Goal: Task Accomplishment & Management: Use online tool/utility

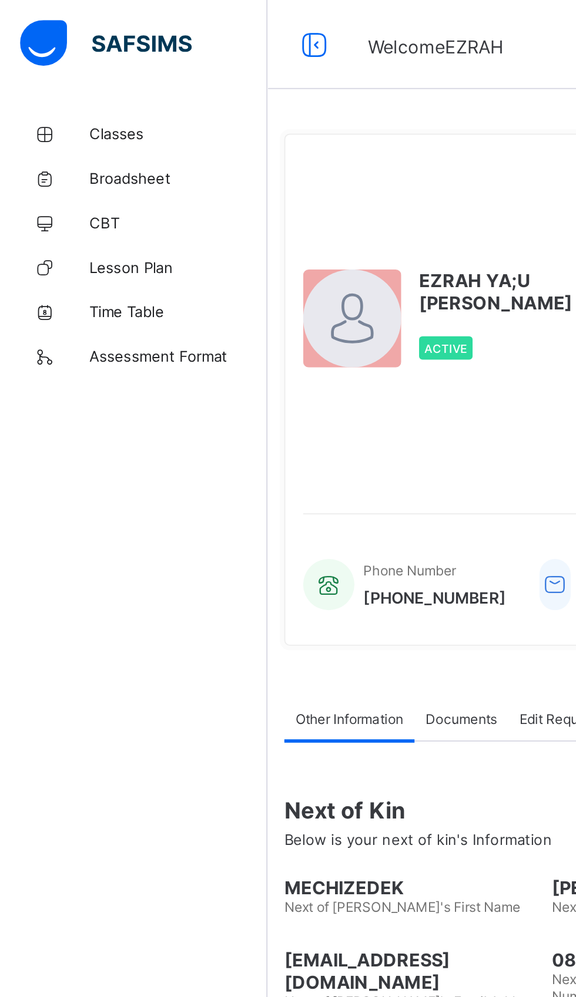
click at [63, 78] on link "Classes" at bounding box center [70, 70] width 141 height 23
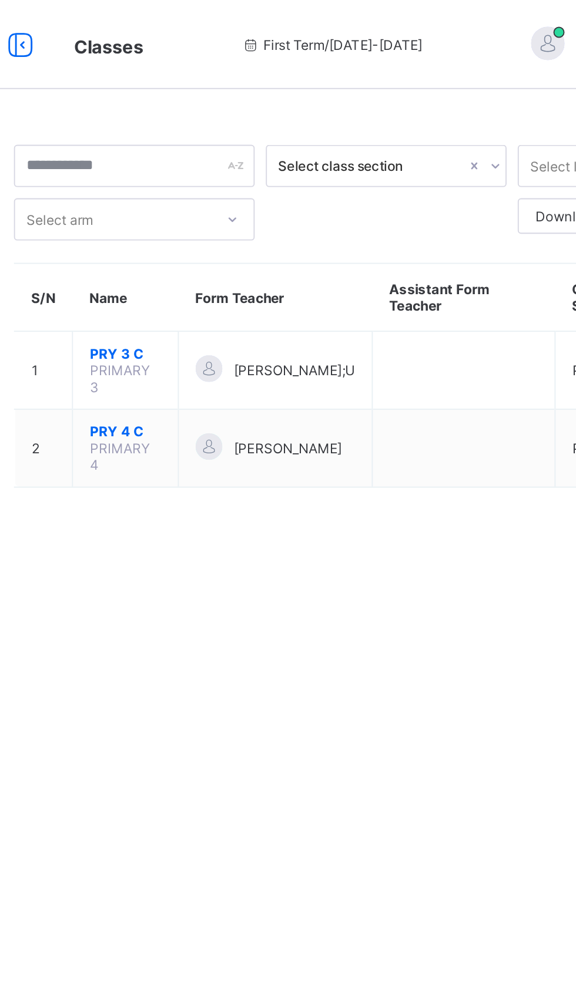
click at [221, 187] on span "PRY 3 C" at bounding box center [221, 186] width 38 height 9
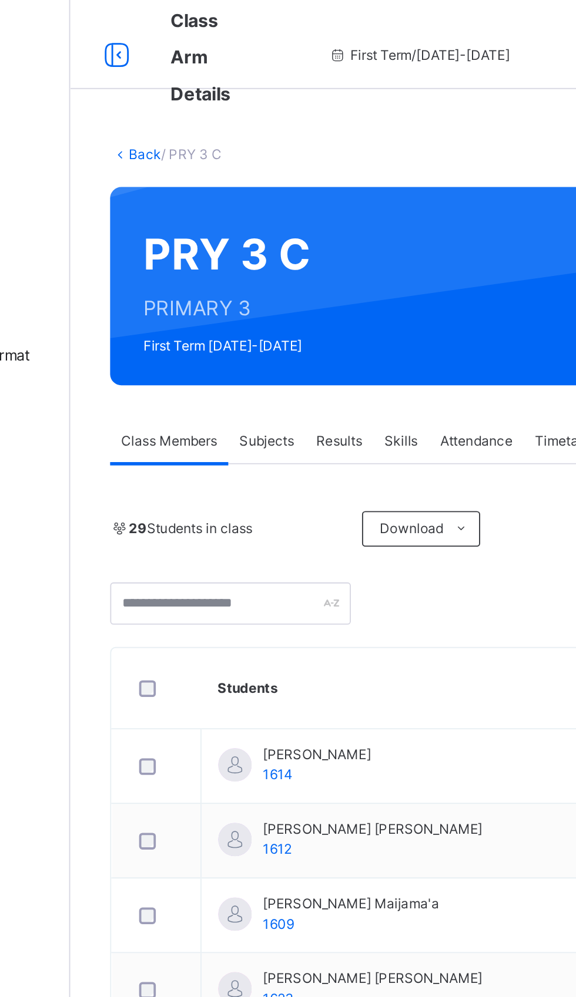
click at [239, 232] on span "Subjects" at bounding box center [244, 232] width 29 height 11
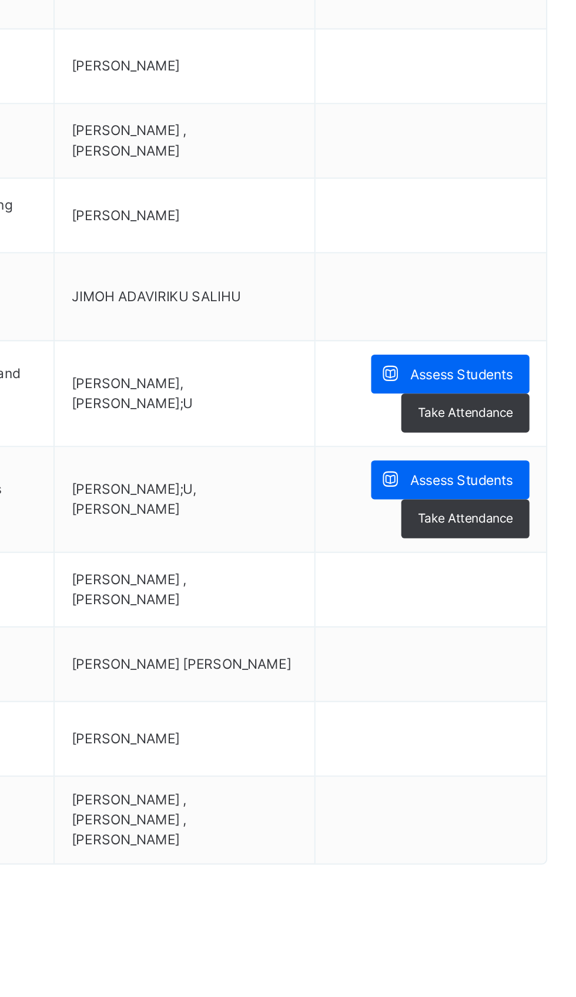
click at [501, 597] on span "Assess Students" at bounding box center [509, 597] width 54 height 11
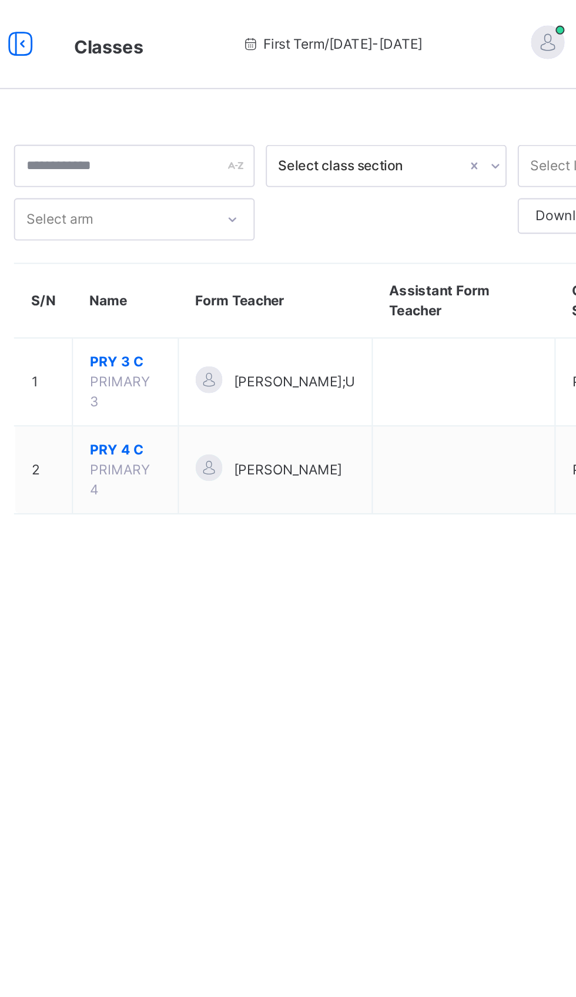
click at [218, 190] on span "PRY 3 C" at bounding box center [221, 191] width 38 height 11
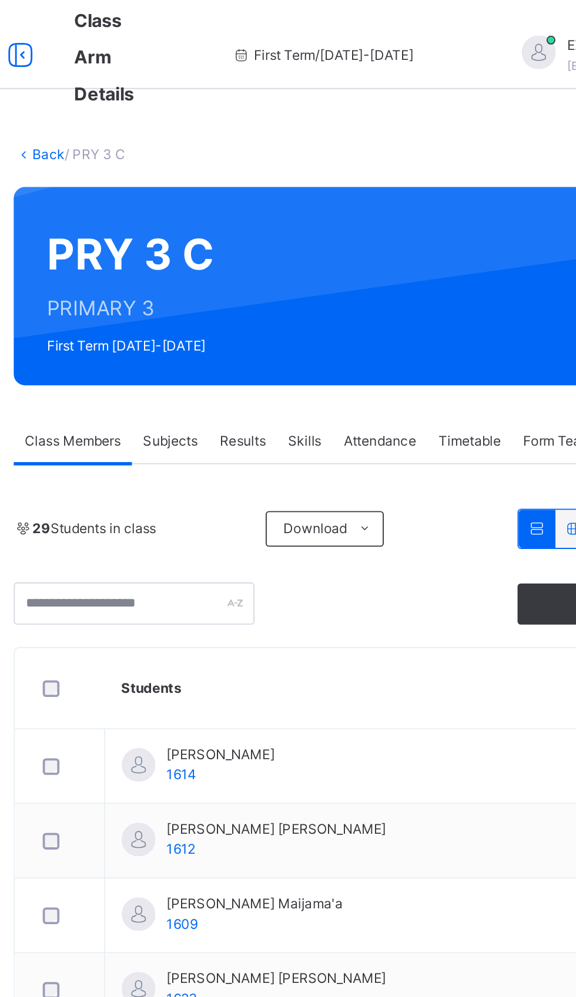
click at [234, 232] on span "Subjects" at bounding box center [244, 232] width 29 height 11
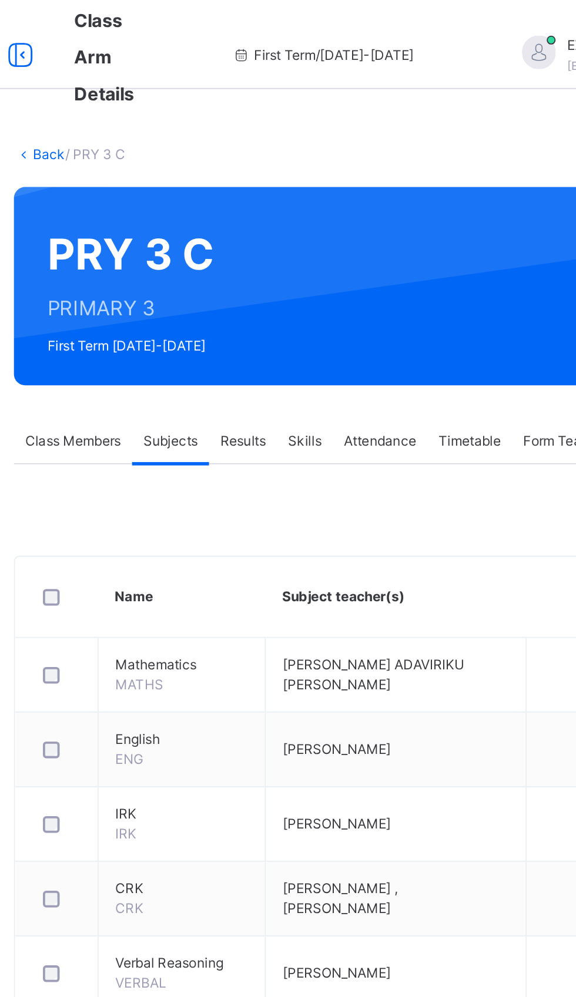
click at [491, 650] on span "Assess Students" at bounding box center [509, 653] width 54 height 11
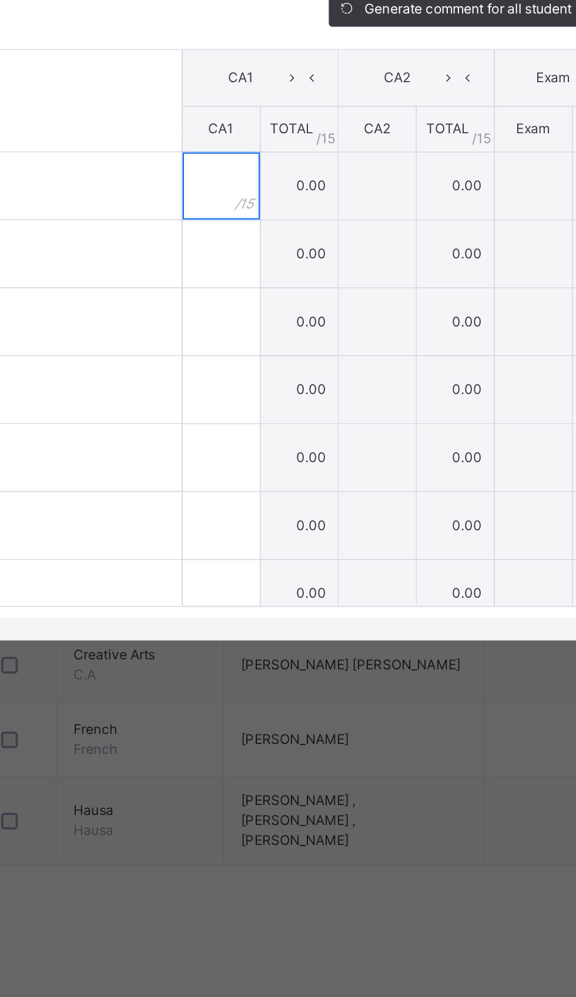
click at [314, 515] on input "text" at bounding box center [293, 497] width 41 height 35
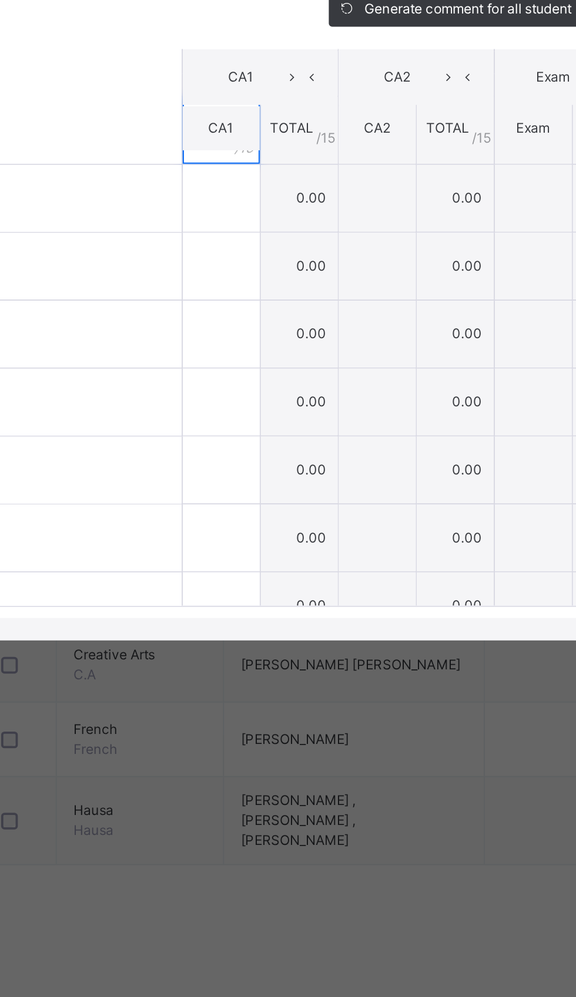
scroll to position [26, 0]
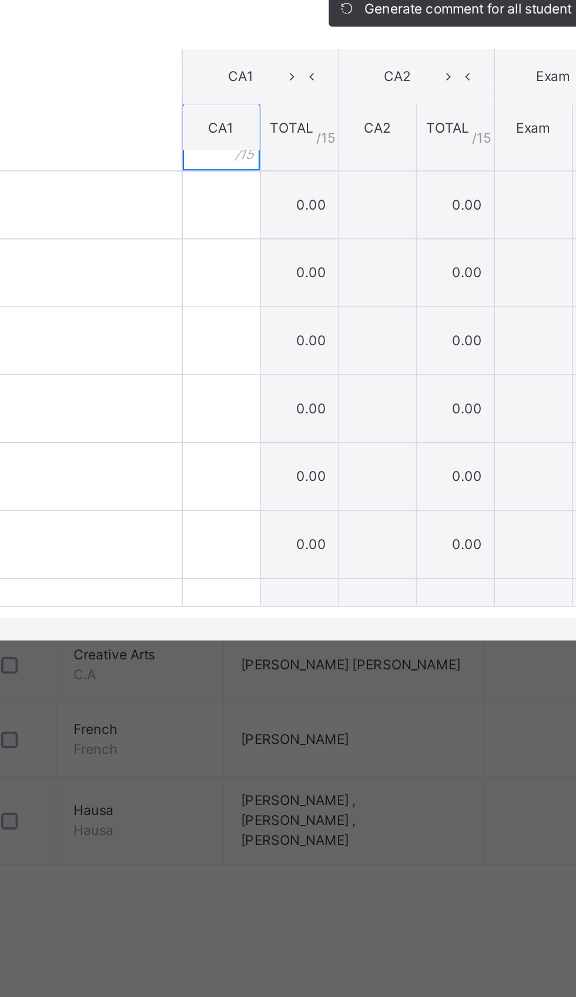
type input "**"
click at [314, 525] on input "text" at bounding box center [293, 507] width 41 height 35
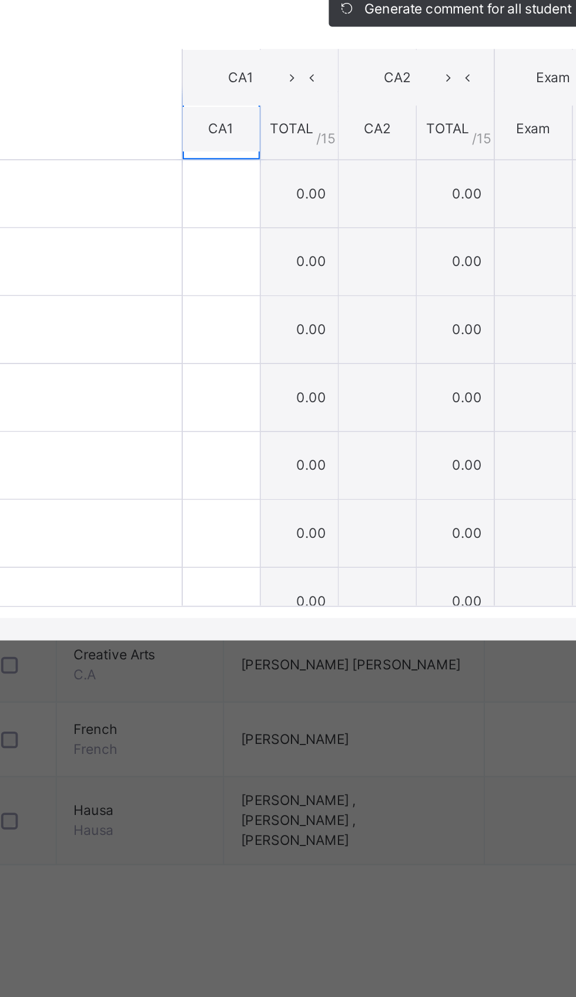
type input "*"
click at [314, 519] on input "text" at bounding box center [293, 501] width 41 height 35
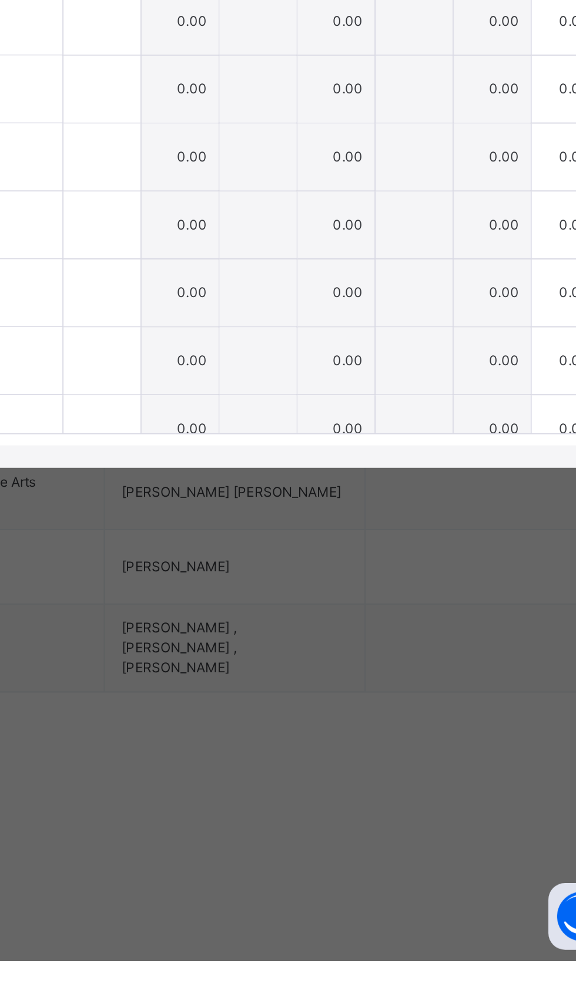
click at [543, 409] on span "Save Entries" at bounding box center [522, 404] width 41 height 11
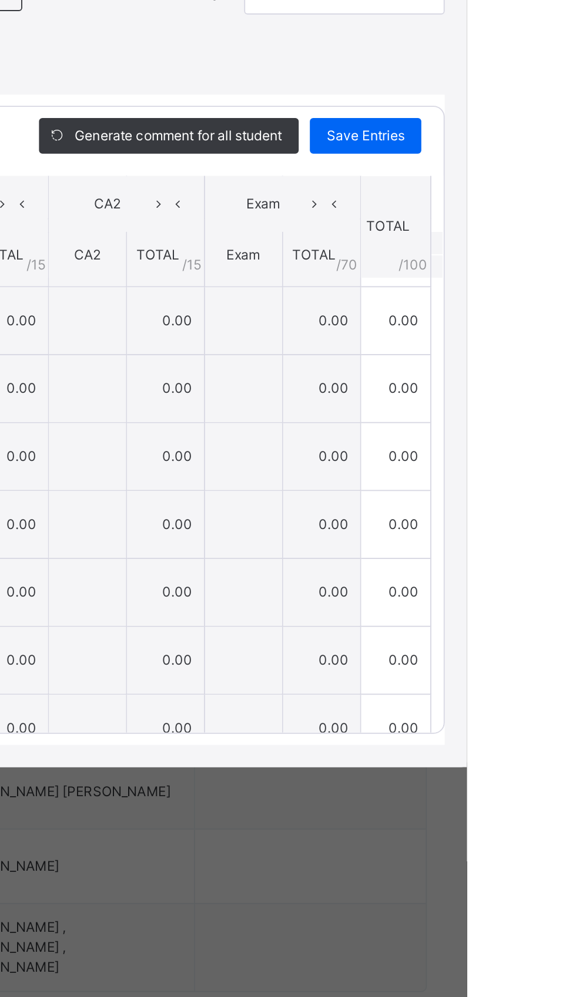
scroll to position [4, 0]
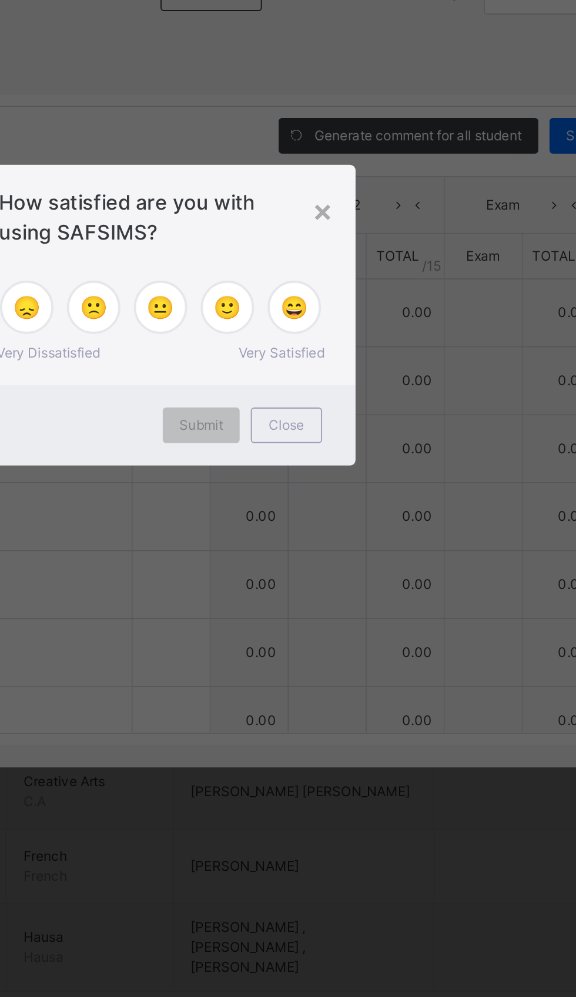
click at [364, 562] on span "Close" at bounding box center [354, 556] width 19 height 11
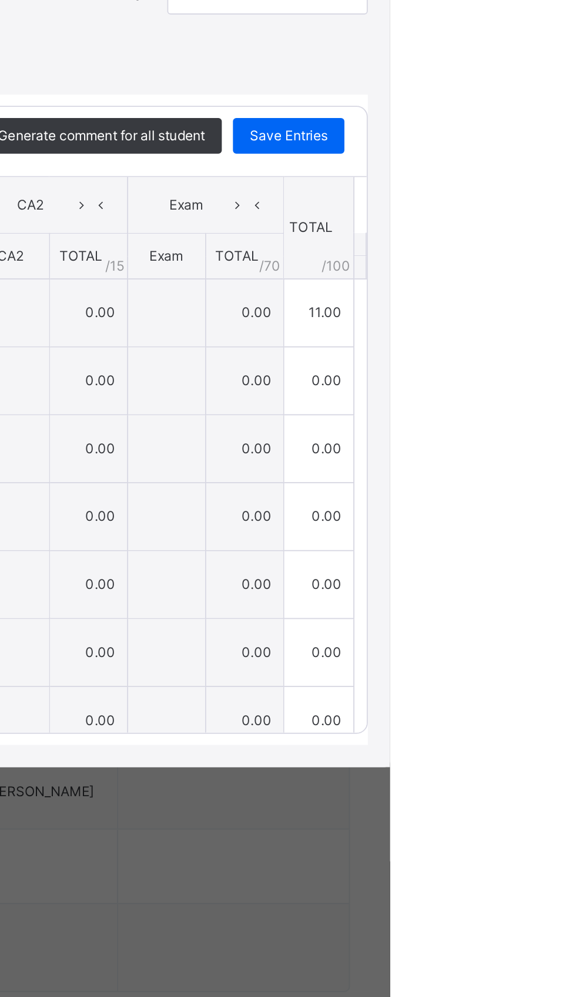
click at [543, 409] on span "Save Entries" at bounding box center [522, 404] width 41 height 11
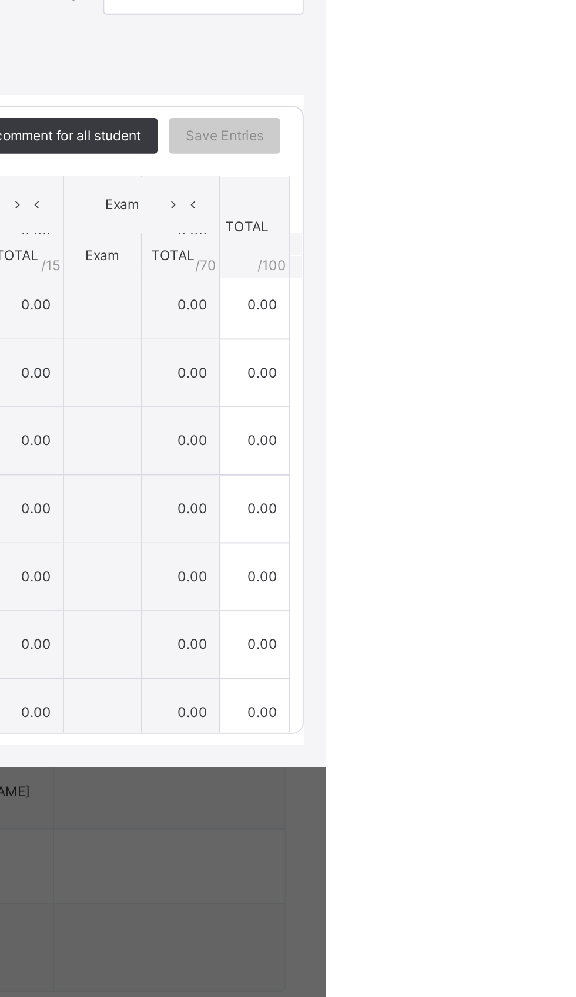
scroll to position [0, 0]
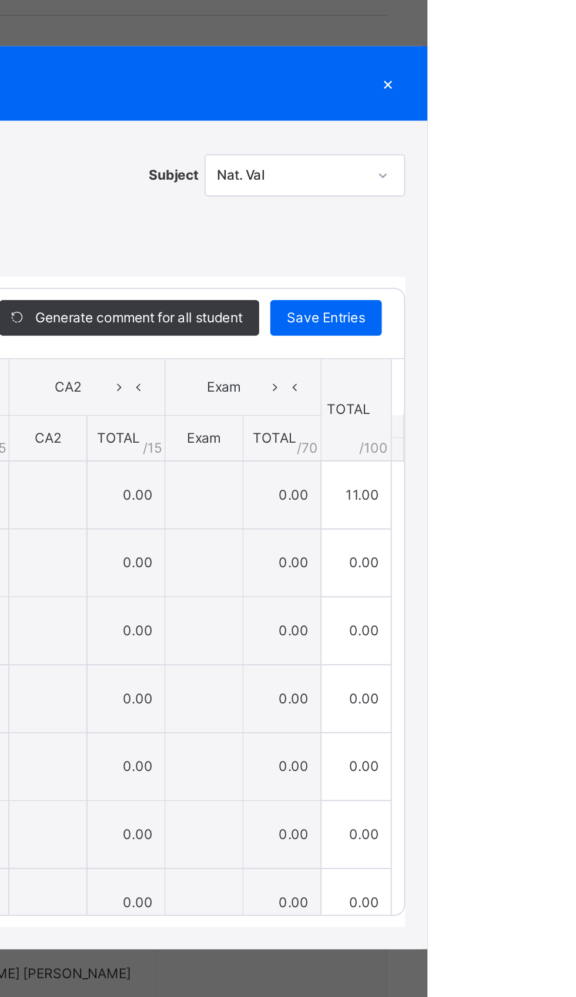
type input "**"
